Goal: Information Seeking & Learning: Check status

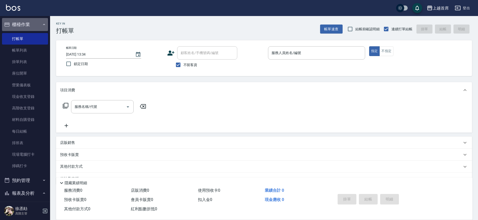
click at [27, 30] on button "櫃檯作業" at bounding box center [25, 24] width 46 height 13
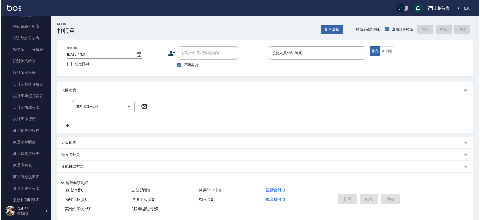
scroll to position [168, 0]
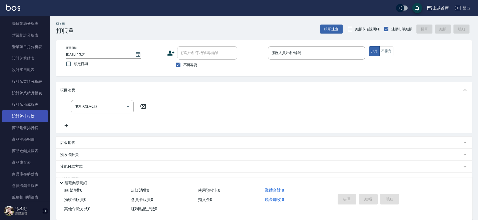
click at [37, 114] on link "設計師排行榜" at bounding box center [25, 116] width 46 height 12
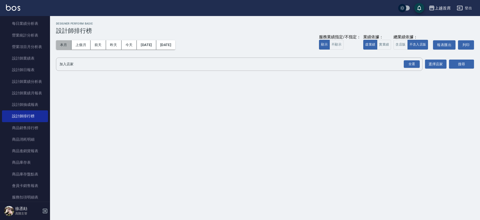
click at [62, 44] on button "本月" at bounding box center [64, 44] width 16 height 9
click at [382, 44] on button "實業績" at bounding box center [384, 45] width 14 height 10
click at [416, 65] on div "全選" at bounding box center [412, 64] width 16 height 8
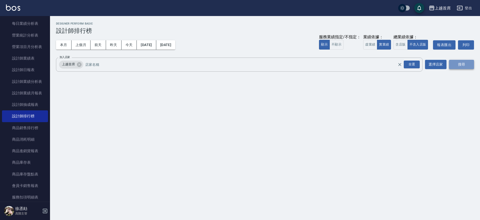
click at [458, 63] on button "搜尋" at bounding box center [461, 64] width 25 height 9
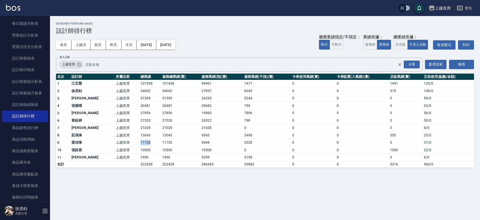
drag, startPoint x: 118, startPoint y: 140, endPoint x: 144, endPoint y: 144, distance: 25.8
click at [144, 144] on tr "9 [PERSON_NAME]首席 11726 11726 9698 2028 0 0 0 37 / 0" at bounding box center [265, 143] width 418 height 8
click at [144, 144] on td "11726" at bounding box center [150, 143] width 22 height 8
drag, startPoint x: 124, startPoint y: 133, endPoint x: 146, endPoint y: 138, distance: 22.2
click at [146, 138] on tr "8 [PERSON_NAME] 上越首席 13043 13043 9545 3498 0 0 350 25 / 0" at bounding box center [265, 136] width 418 height 8
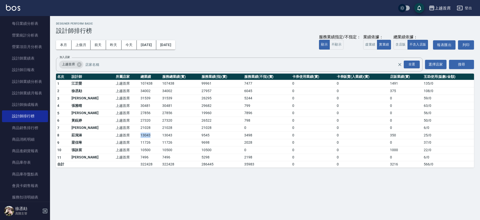
click at [146, 138] on td "13043" at bounding box center [150, 136] width 22 height 8
drag, startPoint x: 117, startPoint y: 144, endPoint x: 143, endPoint y: 145, distance: 26.3
click at [142, 145] on tr "9 [PERSON_NAME]首席 11726 11726 9698 2028 0 0 0 37 / 0" at bounding box center [265, 143] width 418 height 8
click at [143, 145] on td "11726" at bounding box center [150, 143] width 22 height 8
drag, startPoint x: 127, startPoint y: 133, endPoint x: 139, endPoint y: 137, distance: 13.1
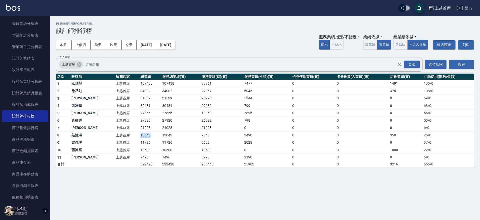
click at [139, 137] on td "13043" at bounding box center [150, 136] width 22 height 8
click at [140, 137] on td "13043" at bounding box center [150, 136] width 22 height 8
drag, startPoint x: 123, startPoint y: 127, endPoint x: 137, endPoint y: 129, distance: 14.4
click at [137, 129] on tr "7 [PERSON_NAME]好 上越首席 21028 21028 21028 0 0 0 0 6 / 0" at bounding box center [265, 128] width 418 height 8
click at [139, 129] on td "21028" at bounding box center [150, 128] width 22 height 8
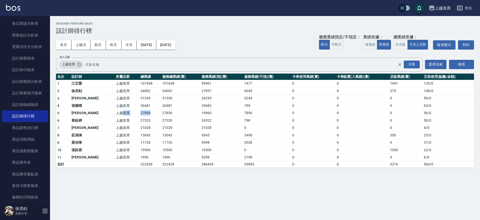
drag, startPoint x: 108, startPoint y: 110, endPoint x: 142, endPoint y: 114, distance: 35.0
click at [142, 114] on tr "5 [PERSON_NAME]首席 27856 27856 19960 7896 0 0 0 56 / 0" at bounding box center [265, 113] width 418 height 8
click at [143, 114] on td "27856" at bounding box center [150, 113] width 22 height 8
drag, startPoint x: 113, startPoint y: 99, endPoint x: 138, endPoint y: 103, distance: 26.0
click at [138, 103] on tbody "1 [PERSON_NAME]首席 107438 107438 99961 7477 0 0 1491 135 / 0 2 [PERSON_NAME]首席 3…" at bounding box center [265, 124] width 418 height 88
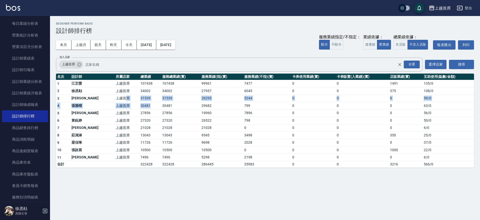
click at [139, 103] on td "30481" at bounding box center [150, 106] width 22 height 8
drag, startPoint x: 125, startPoint y: 141, endPoint x: 146, endPoint y: 140, distance: 20.5
click at [146, 140] on tr "9 [PERSON_NAME]首席 11726 11726 9698 2028 0 0 0 37 / 0" at bounding box center [265, 143] width 418 height 8
click at [146, 140] on td "11726" at bounding box center [150, 143] width 22 height 8
click at [63, 46] on button "本月" at bounding box center [64, 44] width 16 height 9
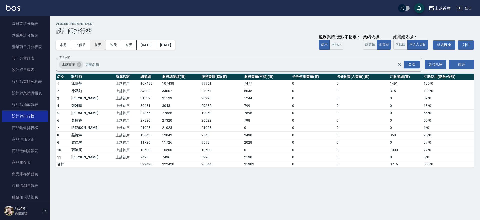
click at [98, 45] on button "前天" at bounding box center [99, 44] width 16 height 9
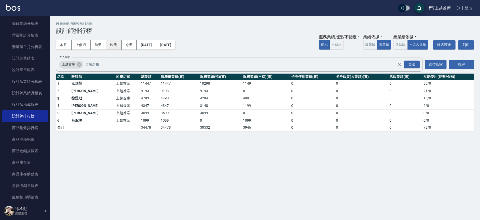
click at [115, 48] on button "昨天" at bounding box center [114, 44] width 16 height 9
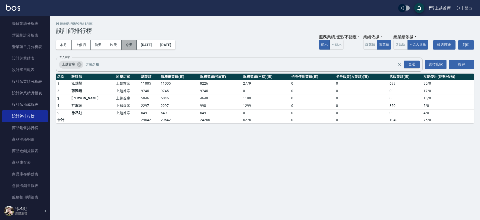
click at [127, 48] on button "今天" at bounding box center [130, 44] width 16 height 9
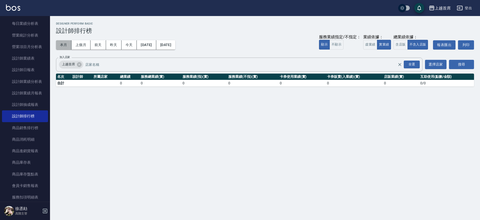
click at [62, 42] on button "本月" at bounding box center [64, 44] width 16 height 9
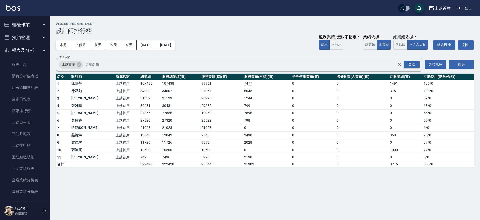
click at [42, 26] on icon "button" at bounding box center [44, 25] width 4 height 4
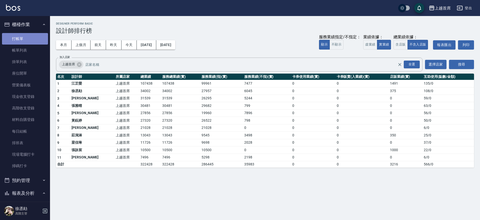
drag, startPoint x: 33, startPoint y: 39, endPoint x: 18, endPoint y: 37, distance: 14.6
click at [32, 39] on link "打帳單" at bounding box center [25, 39] width 46 height 12
